Goal: Transaction & Acquisition: Purchase product/service

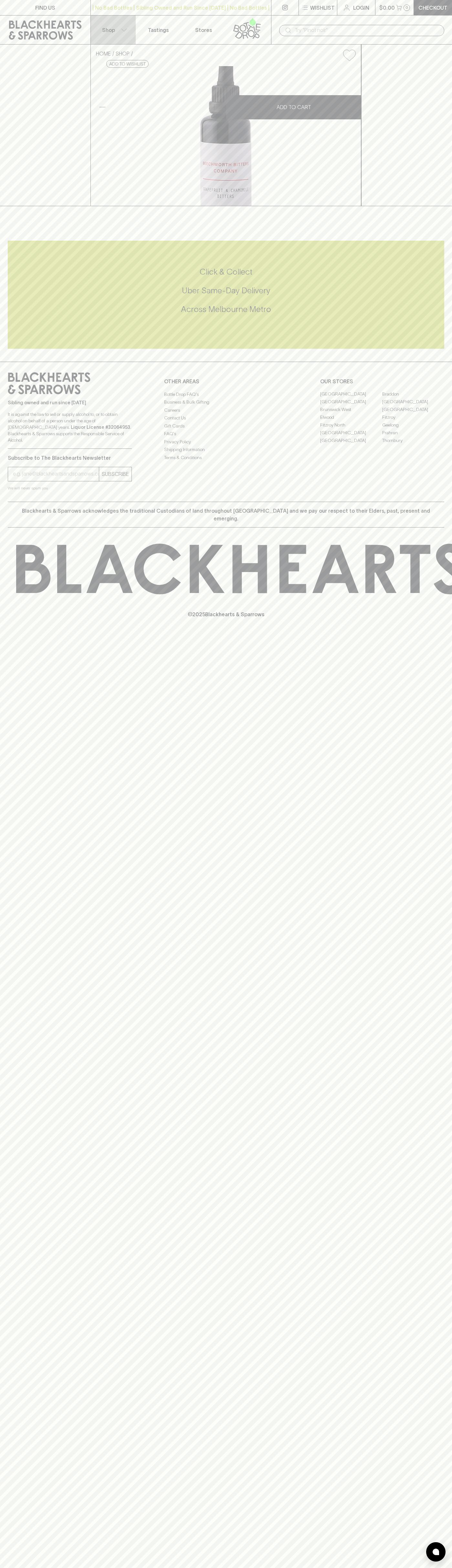
click at [108, 24] on button "Shop" at bounding box center [113, 29] width 45 height 29
click at [327, 1567] on html "FIND US | No Bad Bottles | Sibling Owned and Run Since [DATE] | No Bad Bottles …" at bounding box center [226, 784] width 452 height 1568
click at [10, 715] on div at bounding box center [226, 784] width 452 height 1568
